Goal: Obtain resource: Obtain resource

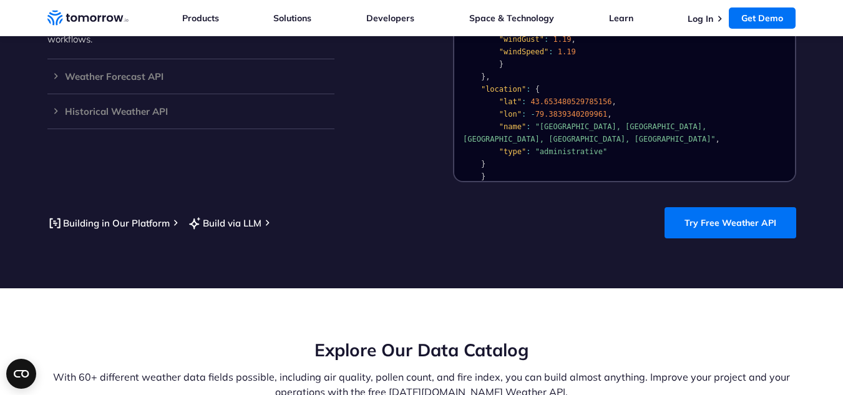
scroll to position [1260, 0]
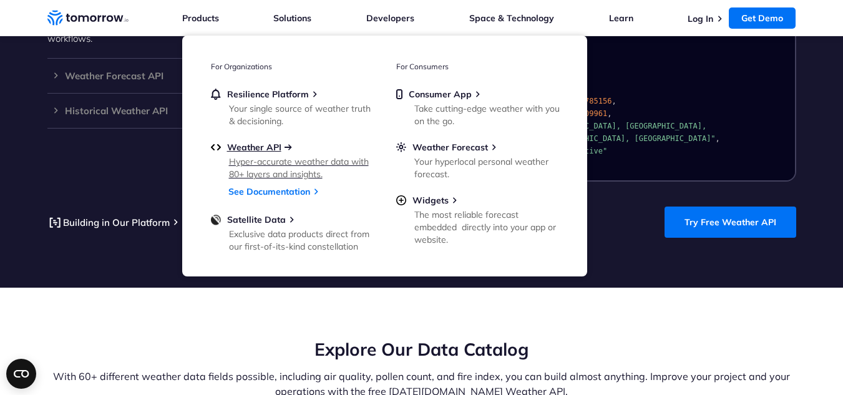
click at [262, 150] on span "Weather API" at bounding box center [254, 147] width 54 height 11
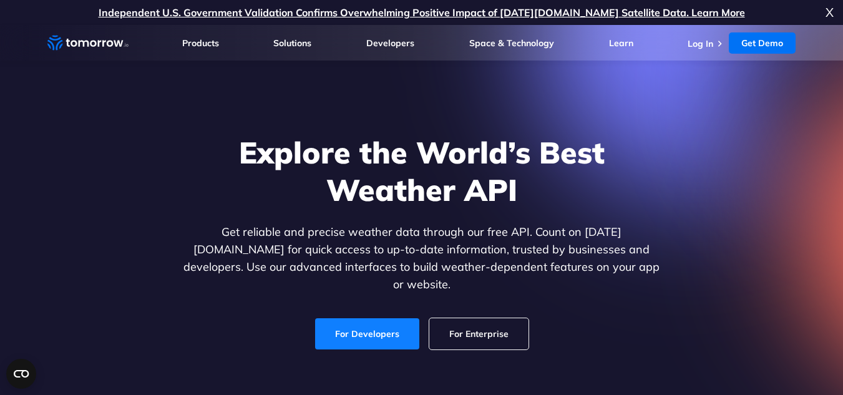
click at [362, 333] on link "For Developers" at bounding box center [367, 333] width 104 height 31
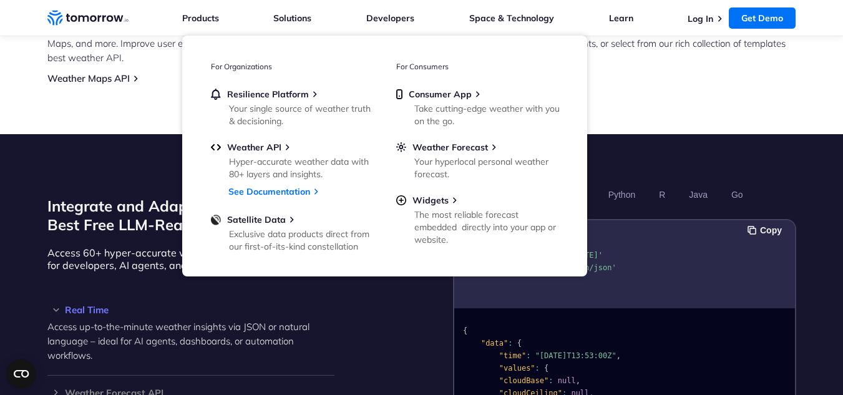
scroll to position [942, 0]
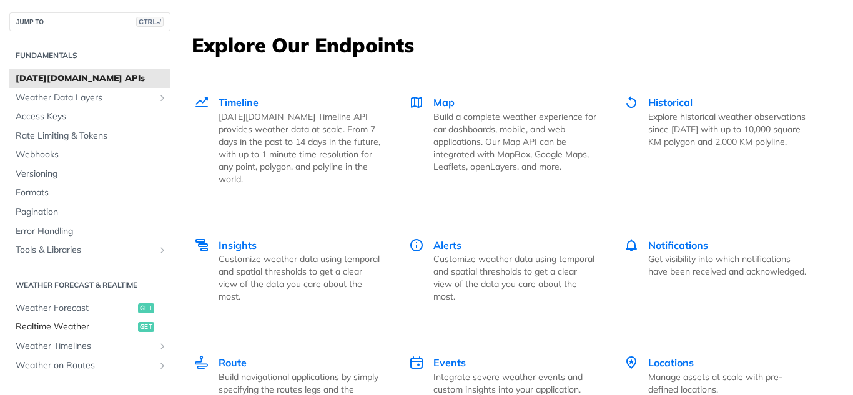
scroll to position [1708, 0]
click at [95, 311] on span "Weather Forecast" at bounding box center [75, 308] width 119 height 12
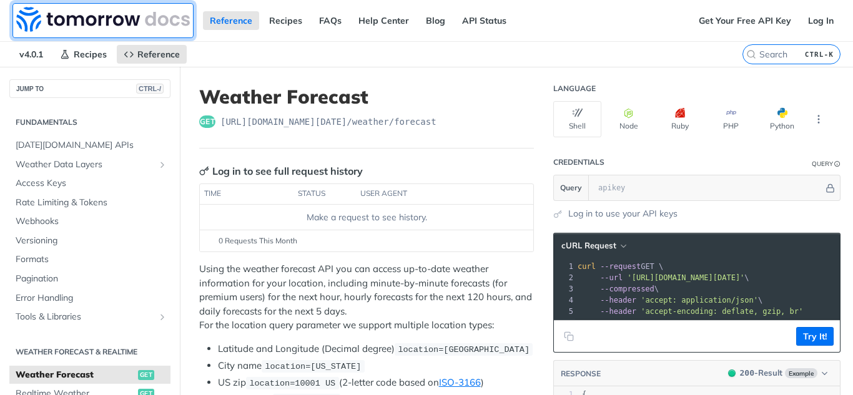
drag, startPoint x: 67, startPoint y: 27, endPoint x: 39, endPoint y: 17, distance: 29.0
click at [39, 17] on img at bounding box center [103, 19] width 174 height 25
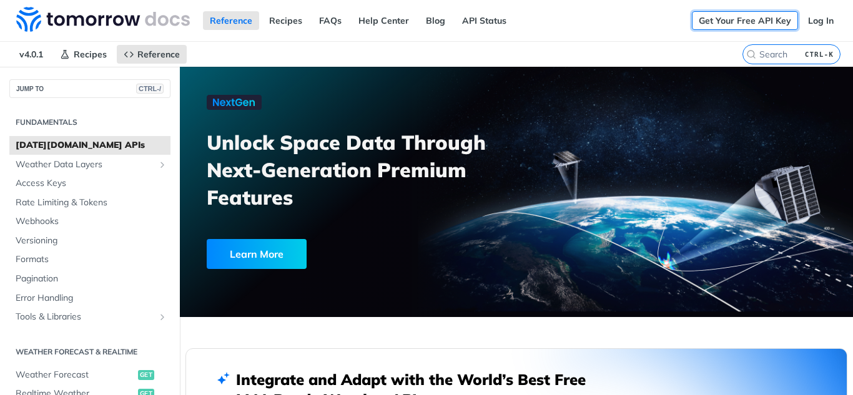
click at [730, 19] on link "Get Your Free API Key" at bounding box center [745, 20] width 106 height 19
